Goal: Find specific page/section: Find specific page/section

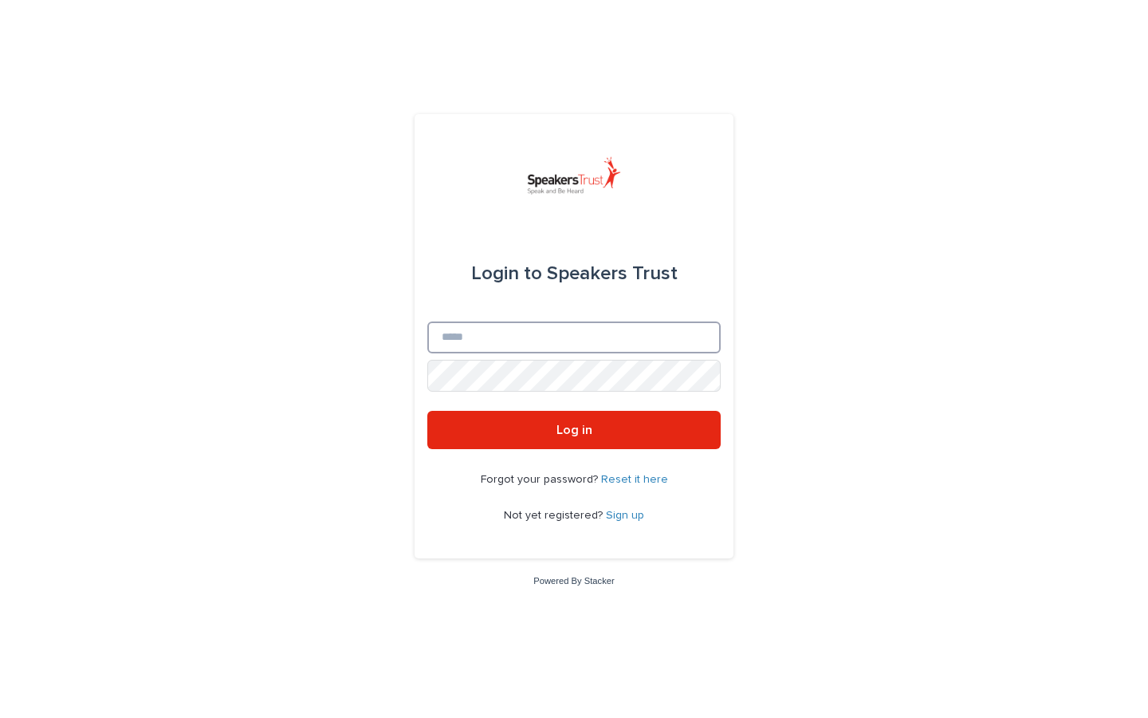
type input "**********"
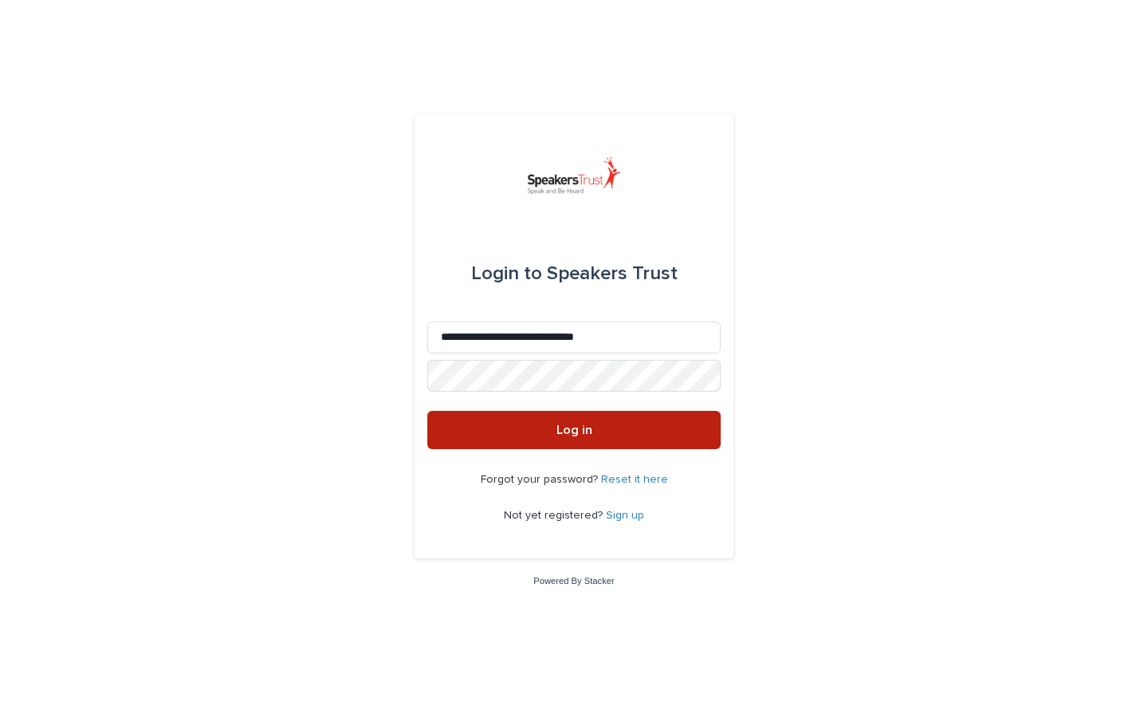
click at [567, 436] on button "Log in" at bounding box center [573, 430] width 293 height 38
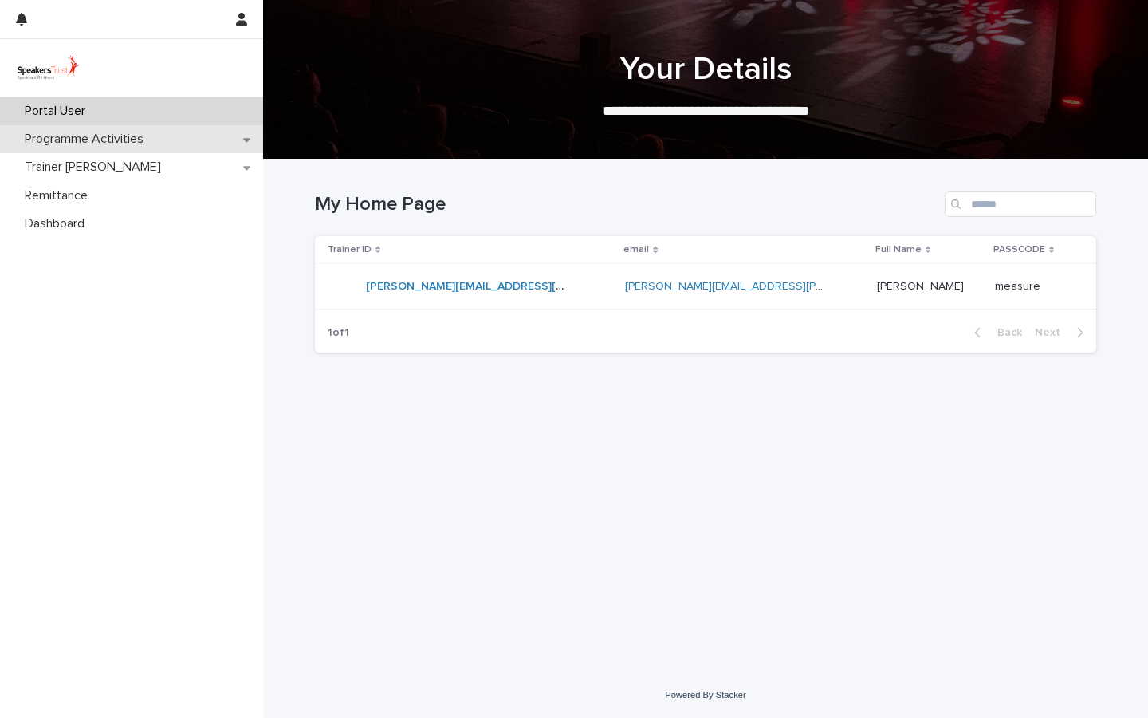
click at [106, 148] on div "Programme Activities" at bounding box center [131, 139] width 263 height 28
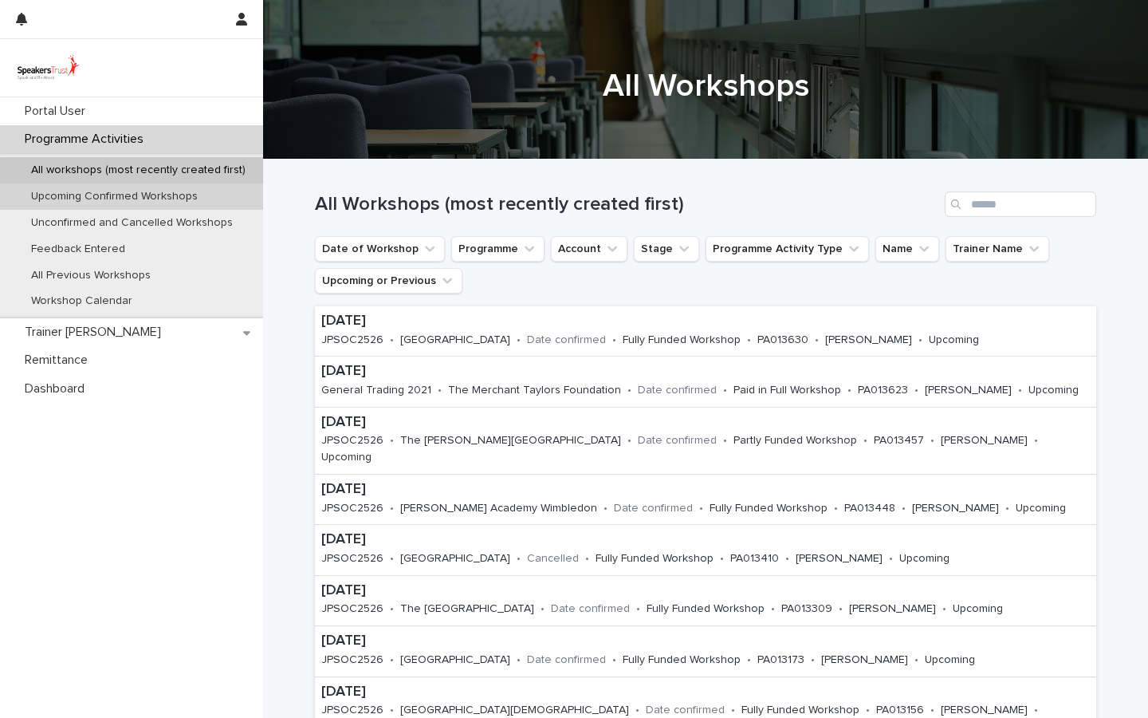
click at [149, 190] on p "Upcoming Confirmed Workshops" at bounding box center [114, 197] width 192 height 14
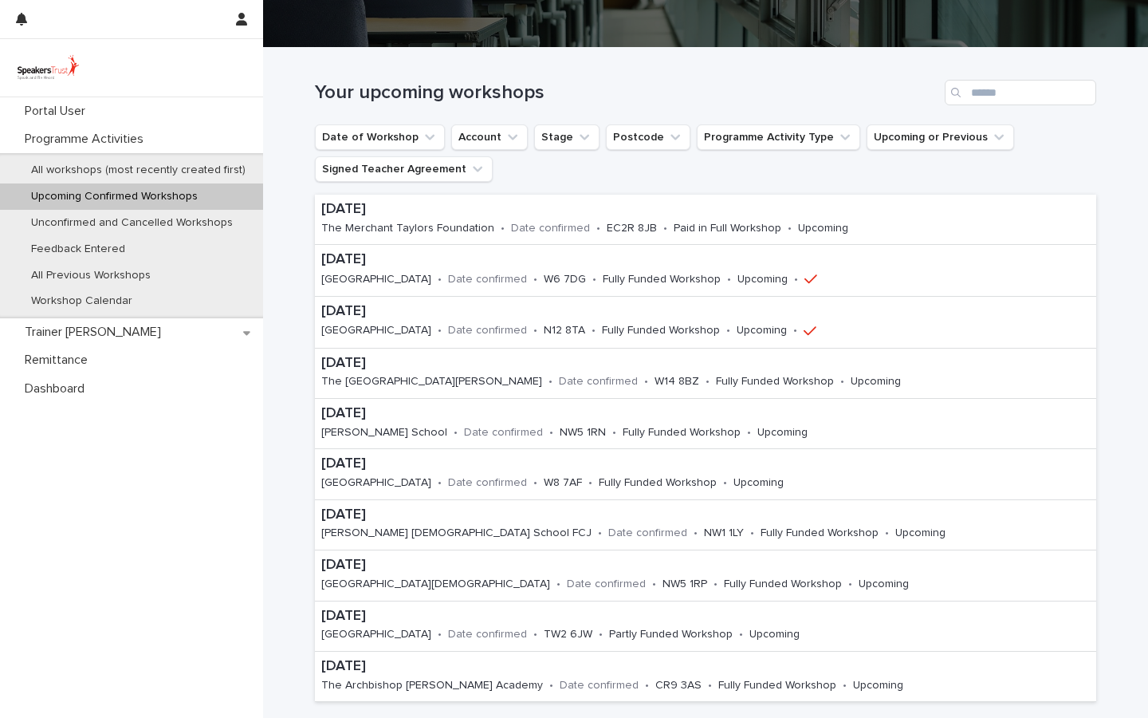
scroll to position [124, 0]
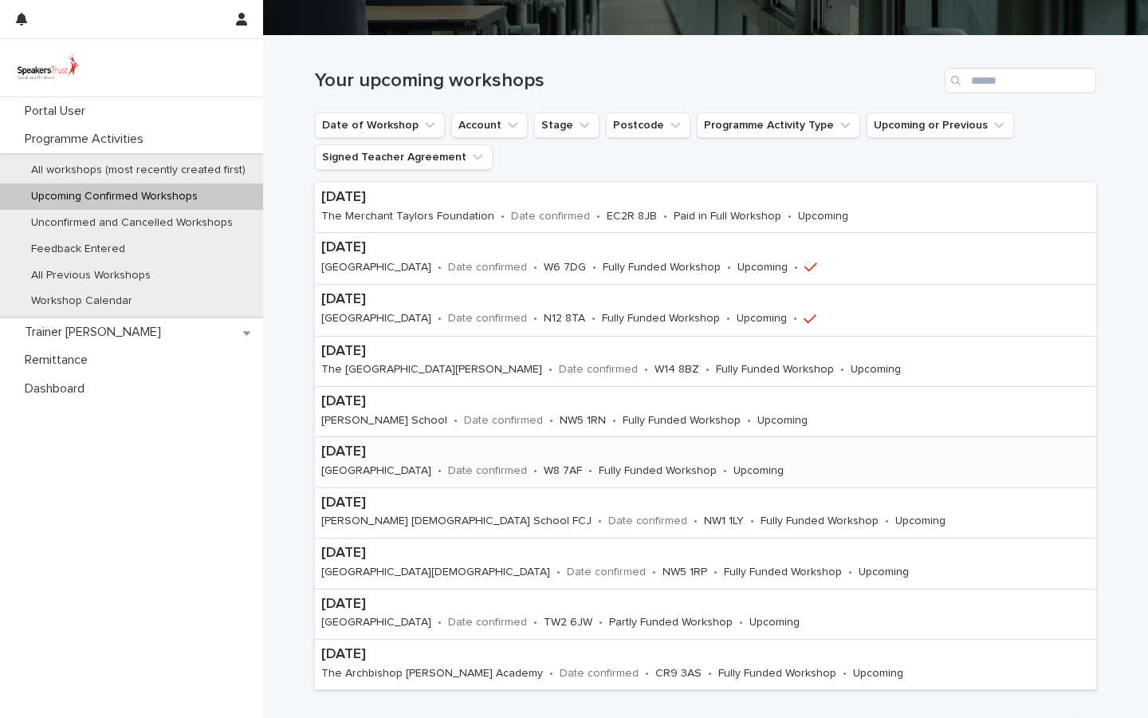
click at [479, 458] on p "[DATE]" at bounding box center [574, 452] width 507 height 18
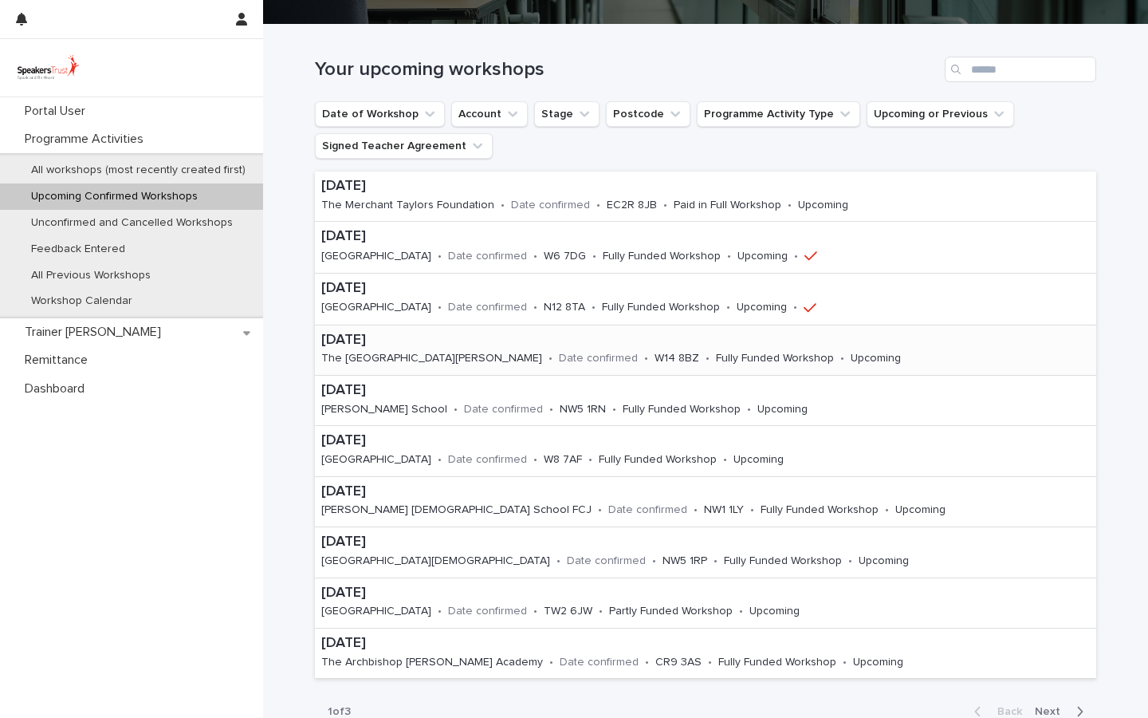
scroll to position [151, 0]
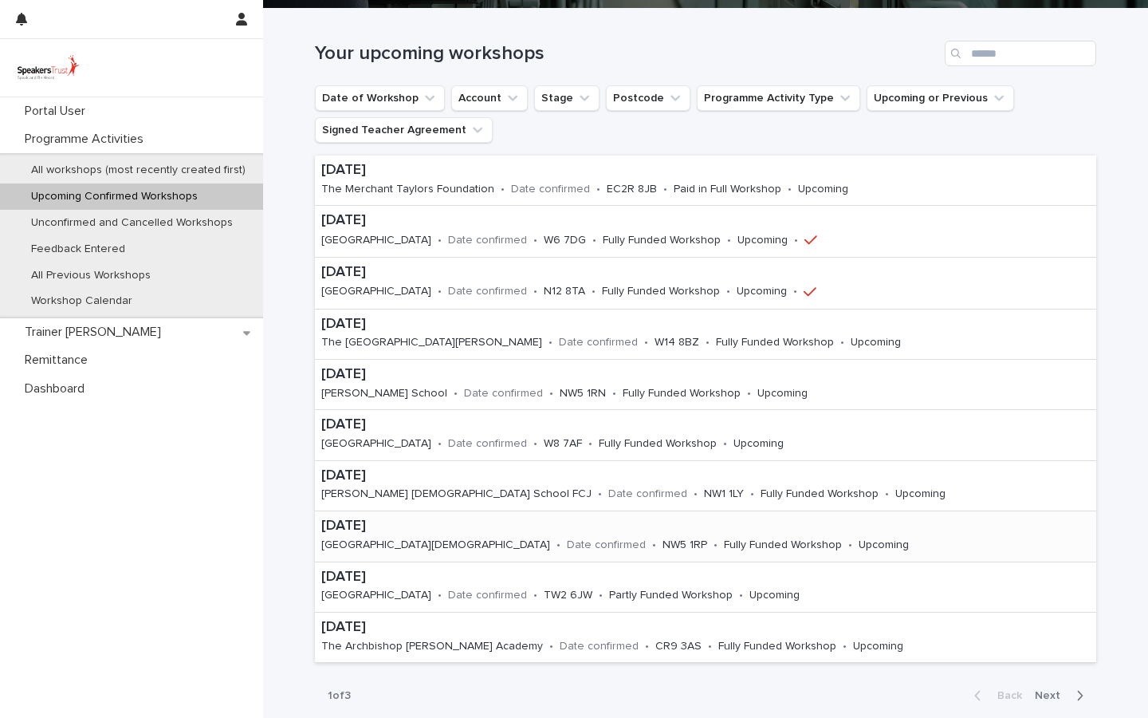
click at [577, 532] on p "[DATE]" at bounding box center [637, 526] width 632 height 18
